Goal: Navigation & Orientation: Go to known website

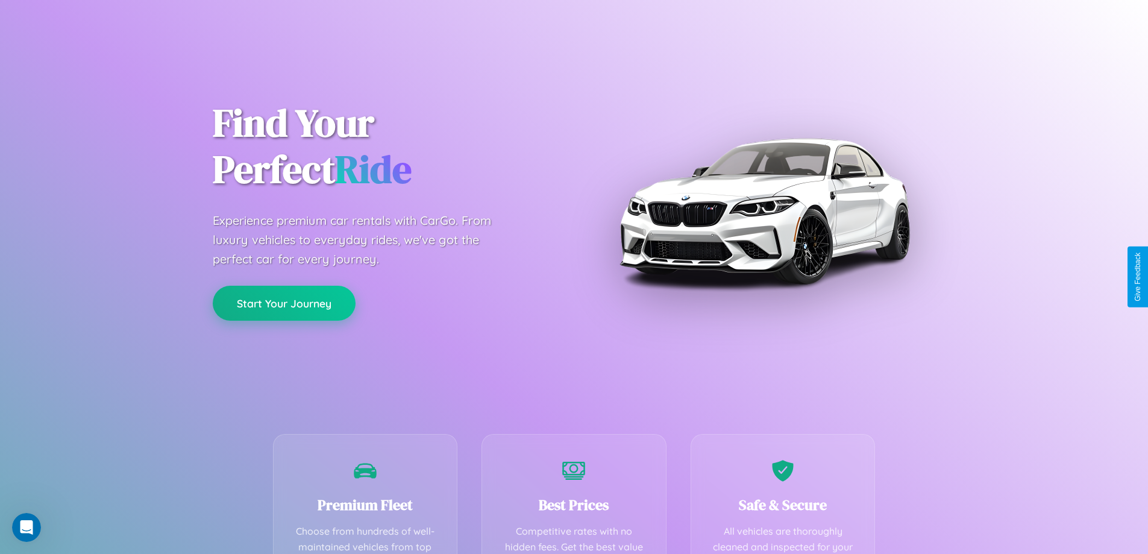
click at [284, 303] on button "Start Your Journey" at bounding box center [284, 303] width 143 height 35
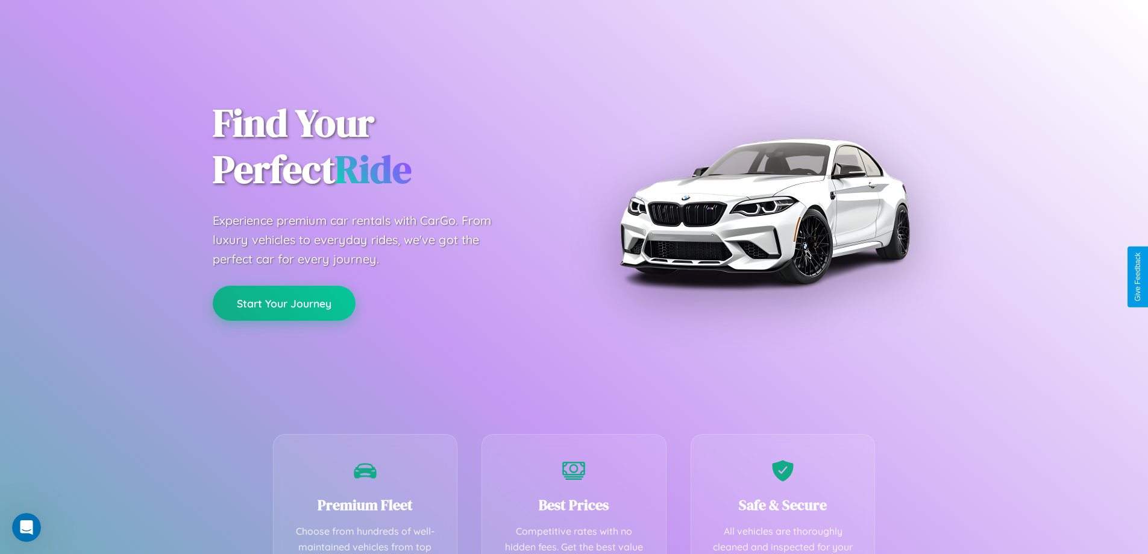
click at [284, 303] on button "Start Your Journey" at bounding box center [284, 303] width 143 height 35
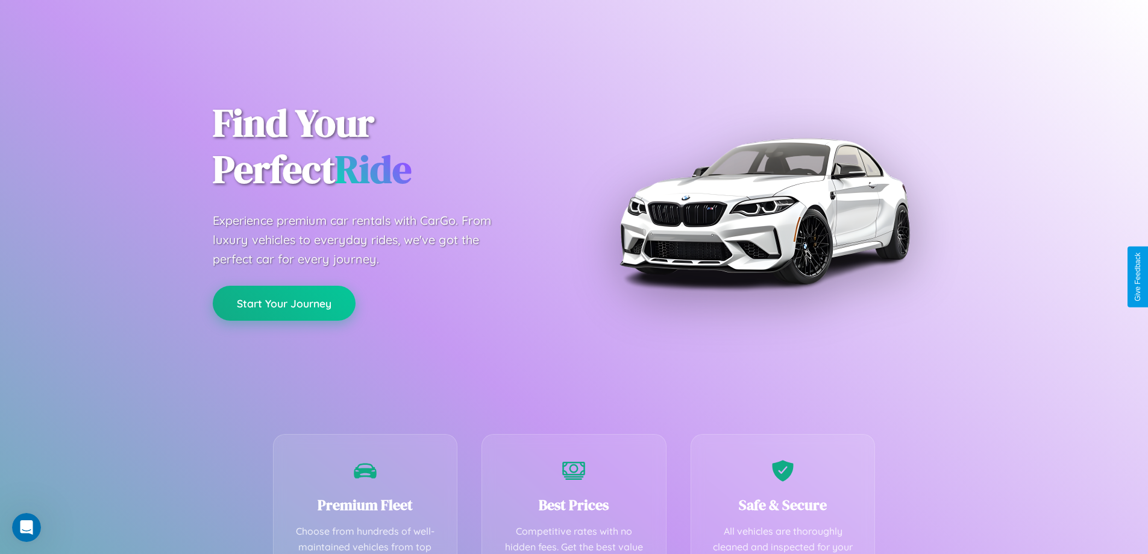
click at [284, 303] on button "Start Your Journey" at bounding box center [284, 303] width 143 height 35
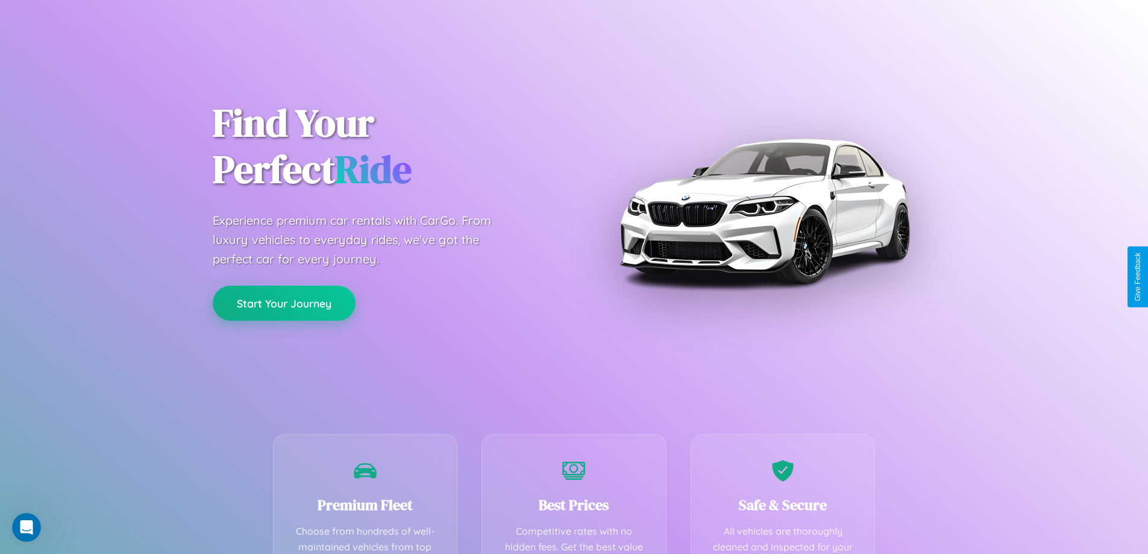
click at [284, 303] on button "Start Your Journey" at bounding box center [284, 303] width 143 height 35
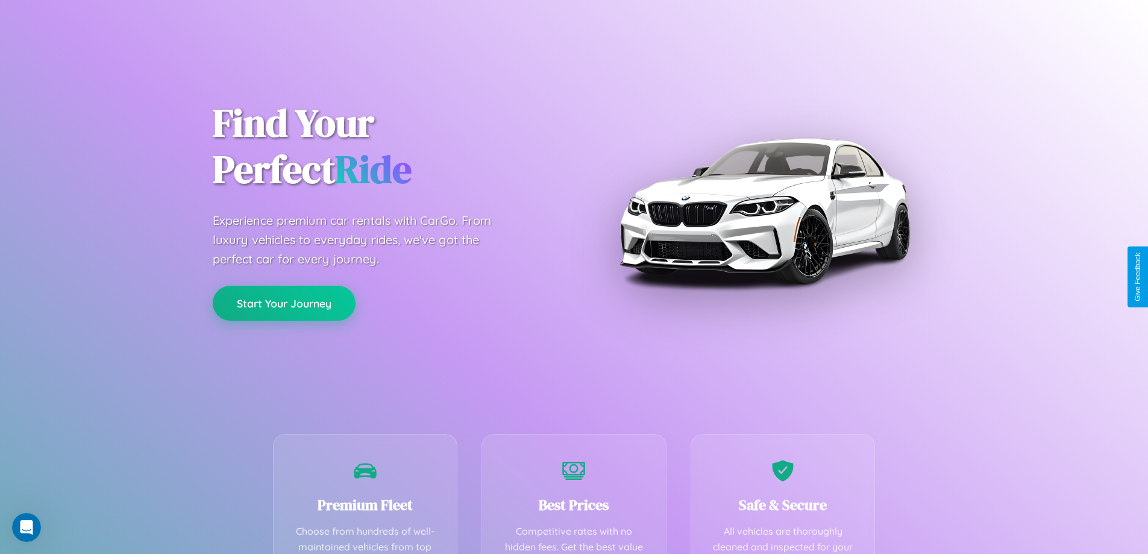
click at [284, 303] on button "Start Your Journey" at bounding box center [284, 303] width 143 height 35
